Goal: Find contact information: Obtain details needed to contact an individual or organization

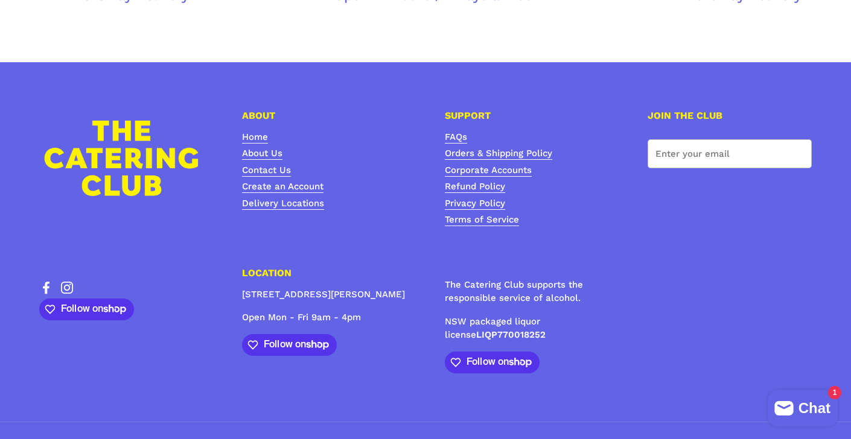
scroll to position [4211, 0]
click at [275, 165] on link "Contact Us" at bounding box center [266, 171] width 49 height 12
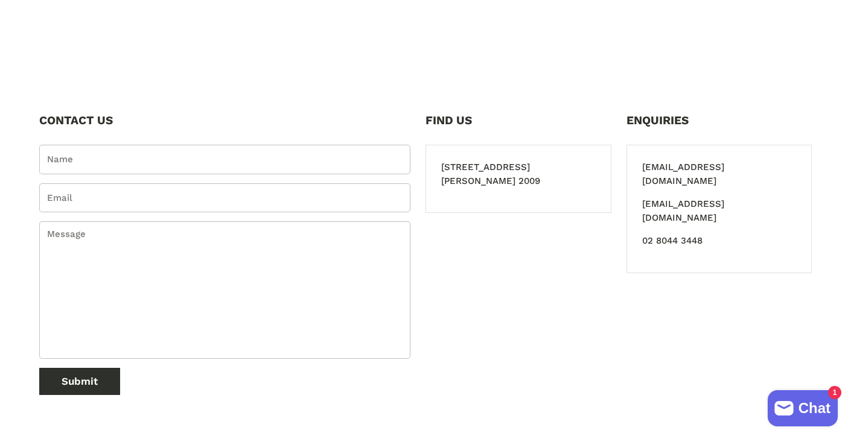
scroll to position [458, 0]
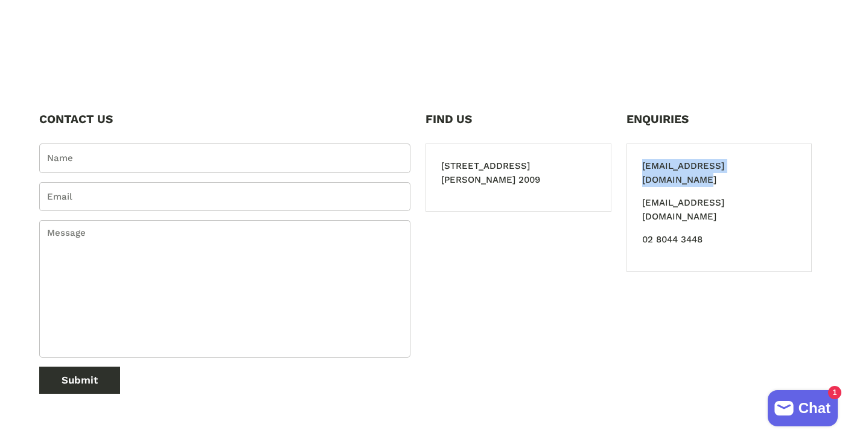
drag, startPoint x: 776, startPoint y: 167, endPoint x: 642, endPoint y: 162, distance: 134.7
click at [642, 162] on p "info@thecateringclub.com.au" at bounding box center [719, 172] width 155 height 27
copy p "info@thecateringclub.com.au"
